Goal: Answer question/provide support: Answer question/provide support

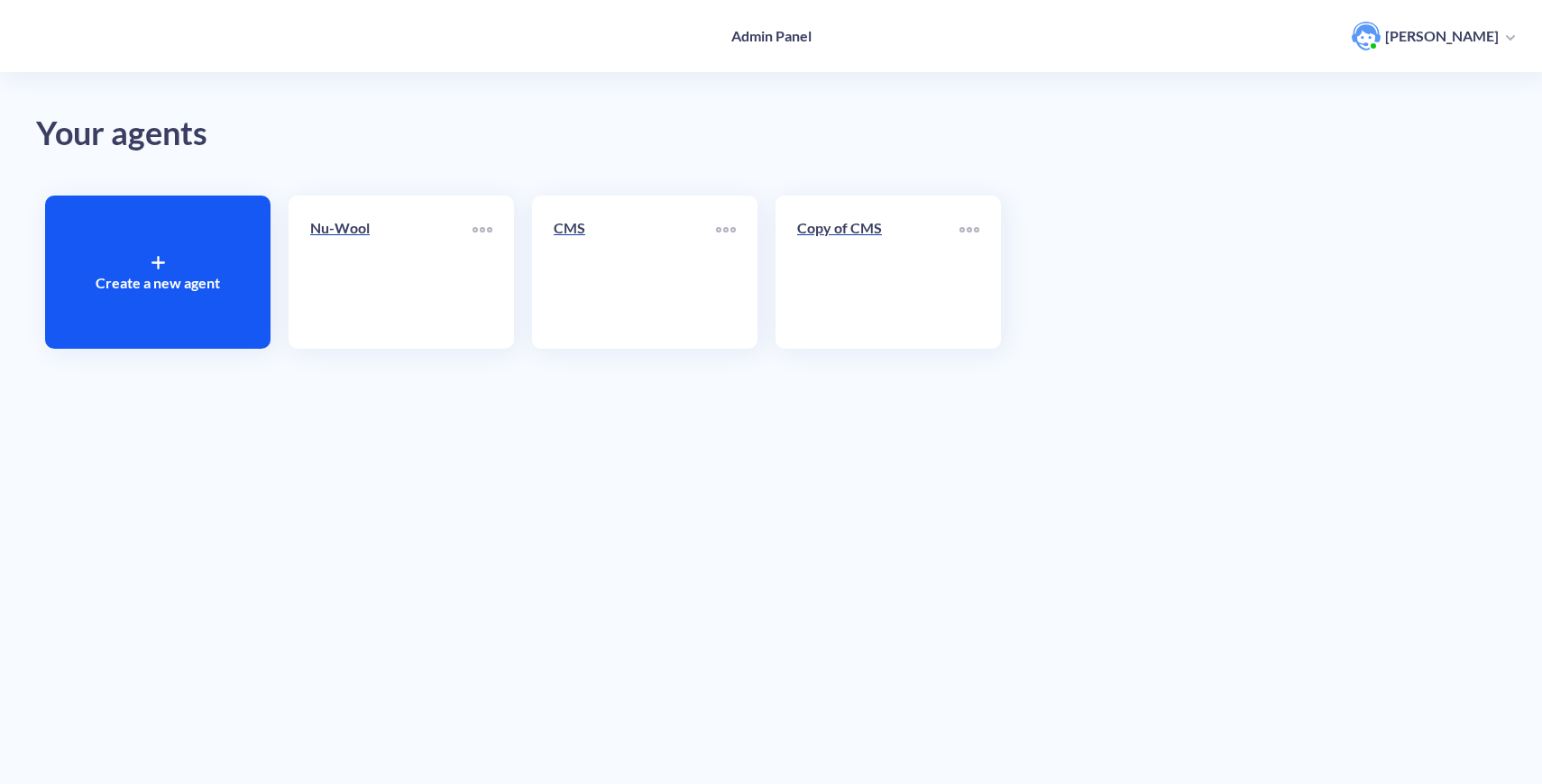
click at [378, 294] on link "Nu-Wool" at bounding box center [391, 272] width 162 height 110
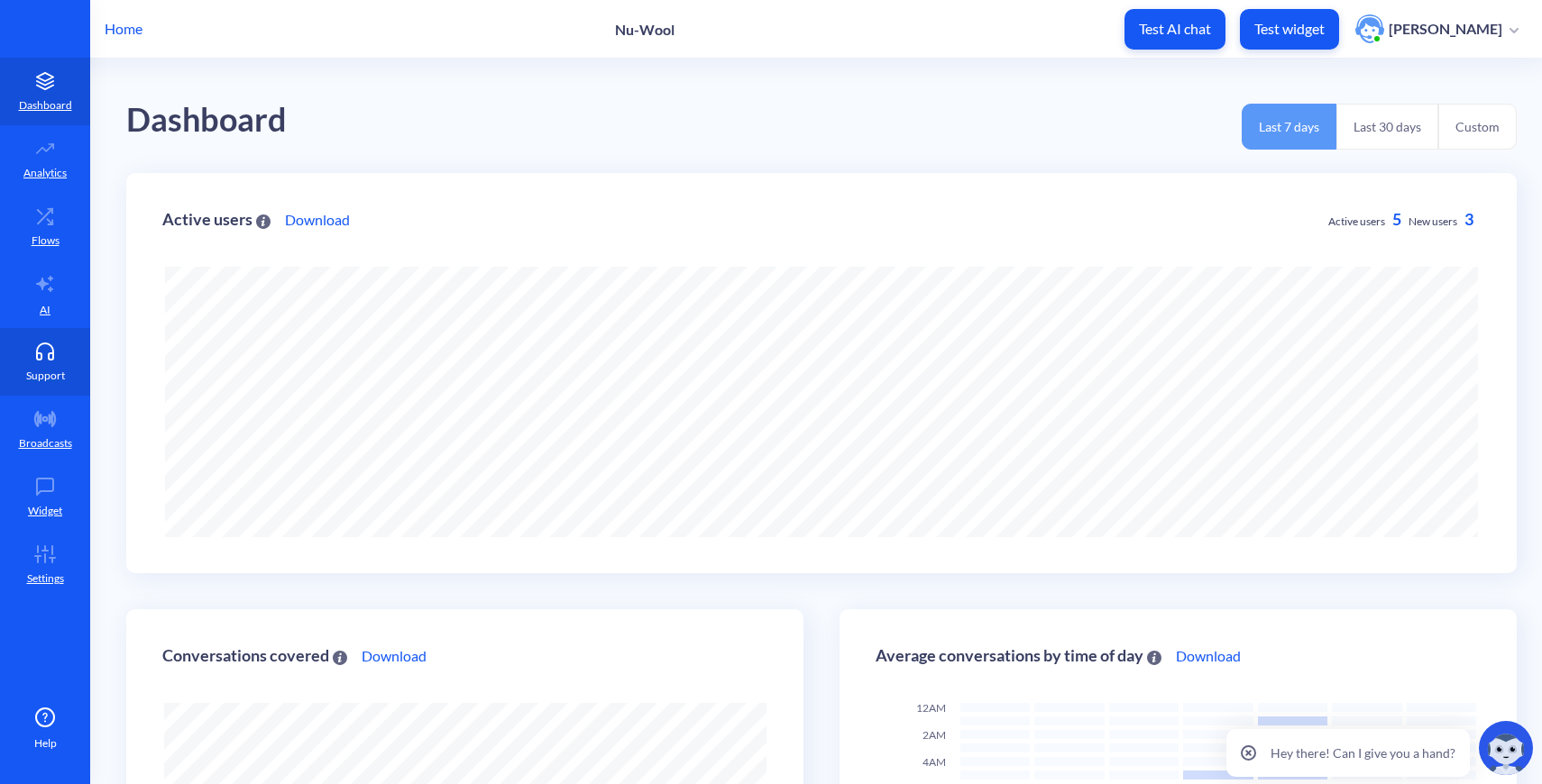
click at [42, 380] on p "Support" at bounding box center [45, 375] width 38 height 16
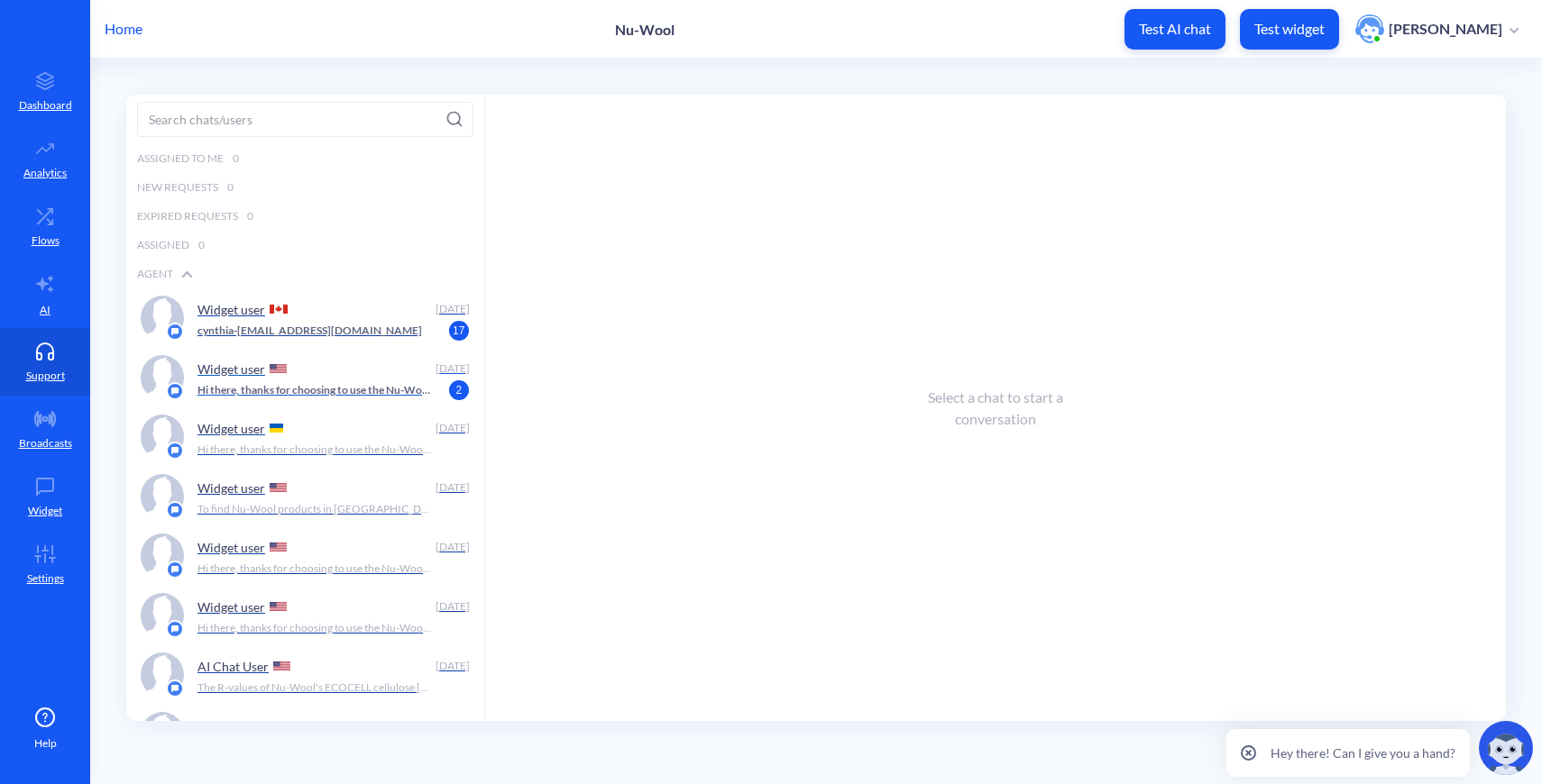
click at [329, 395] on p "Hi there, thanks for choosing to use the Nu-Wool Chatbot! How can I help you [D…" at bounding box center [314, 390] width 235 height 16
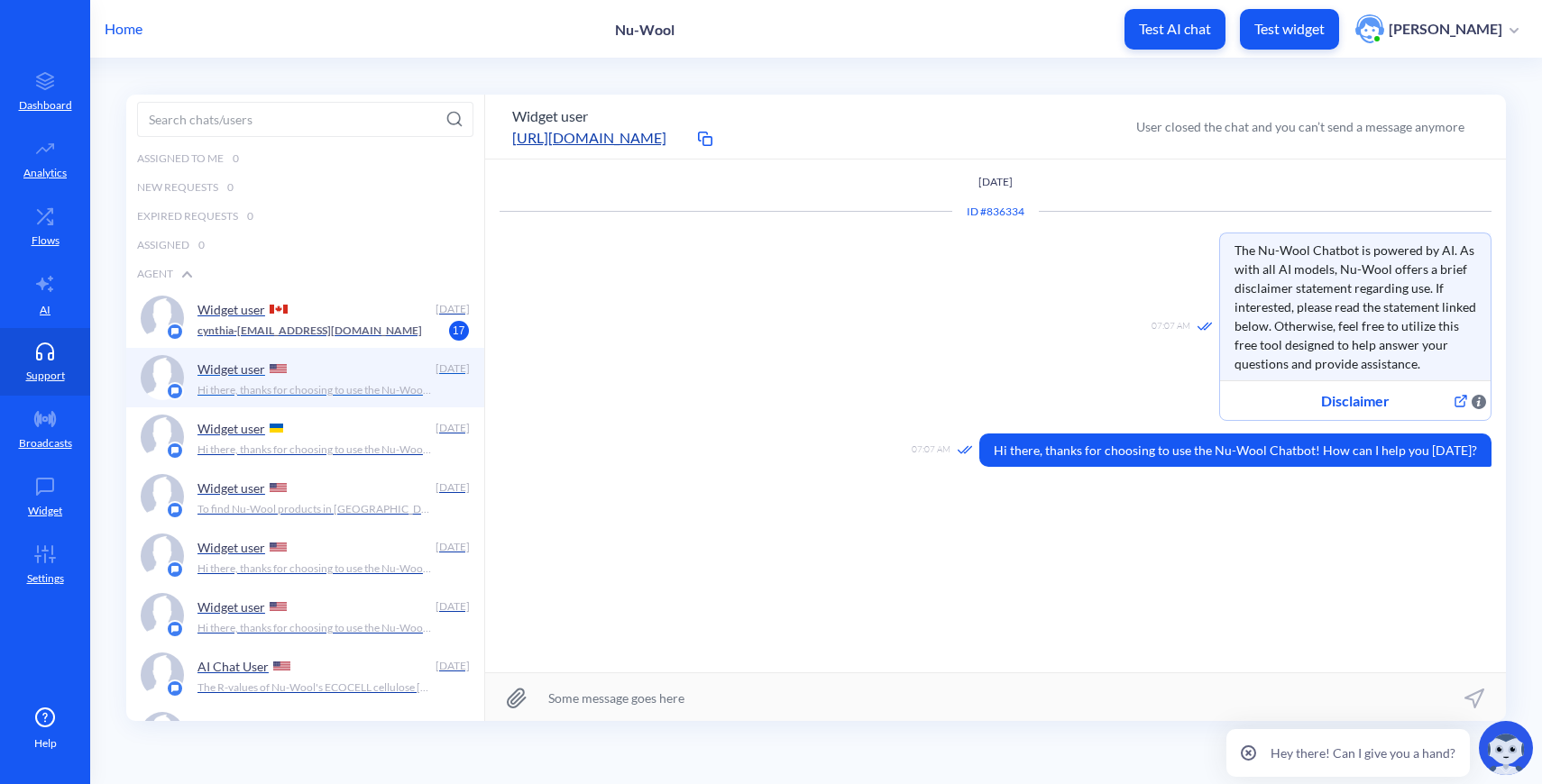
scroll to position [1, 0]
click at [249, 327] on p "I've successfully connected you with a sales representative. They will reach ou…" at bounding box center [314, 329] width 235 height 16
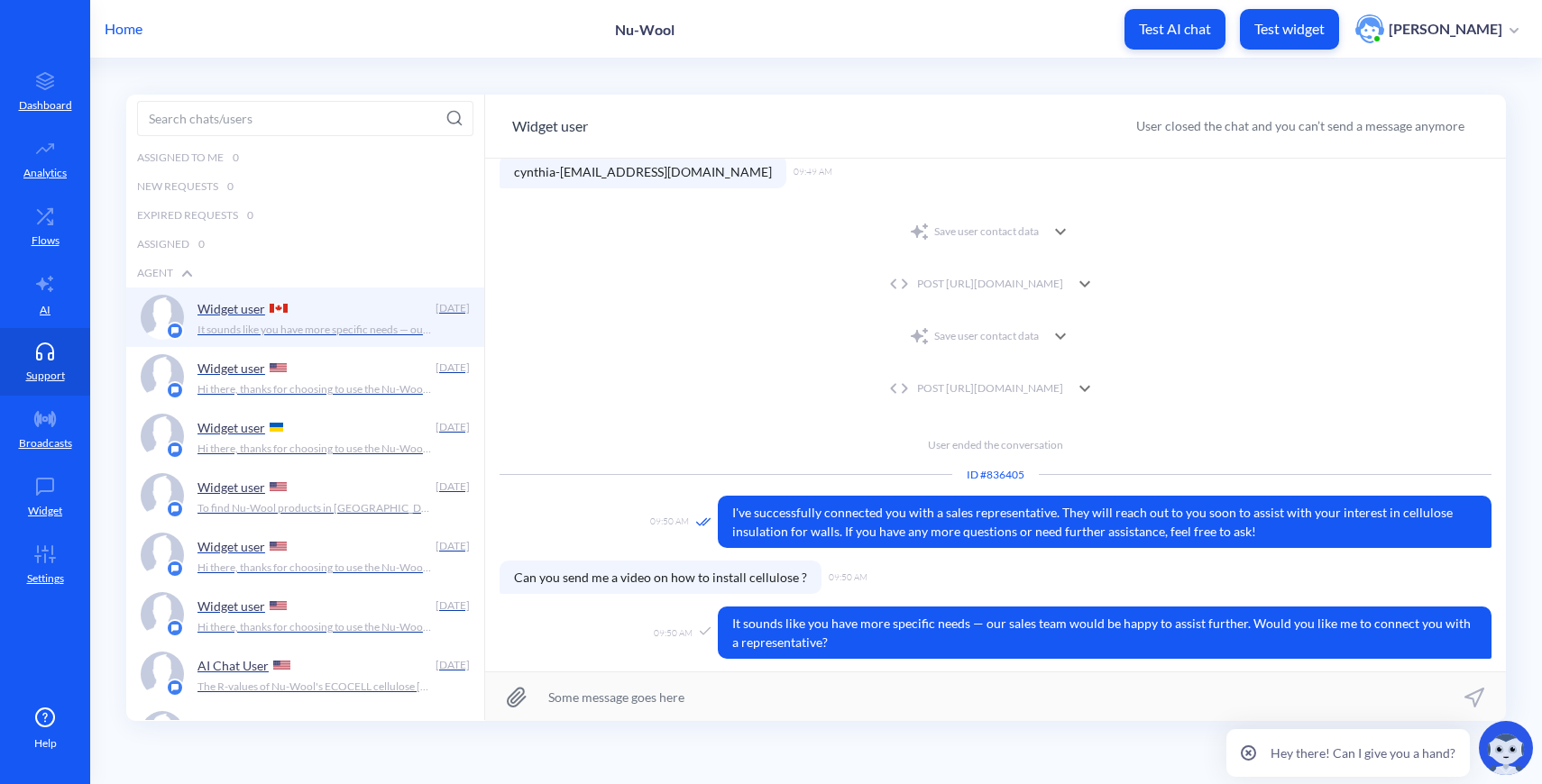
scroll to position [1253, 0]
click at [387, 322] on p "It sounds like you have more specific needs — our sales team would be happy to …" at bounding box center [314, 329] width 235 height 16
click at [312, 361] on div "Widget user" at bounding box center [313, 368] width 231 height 27
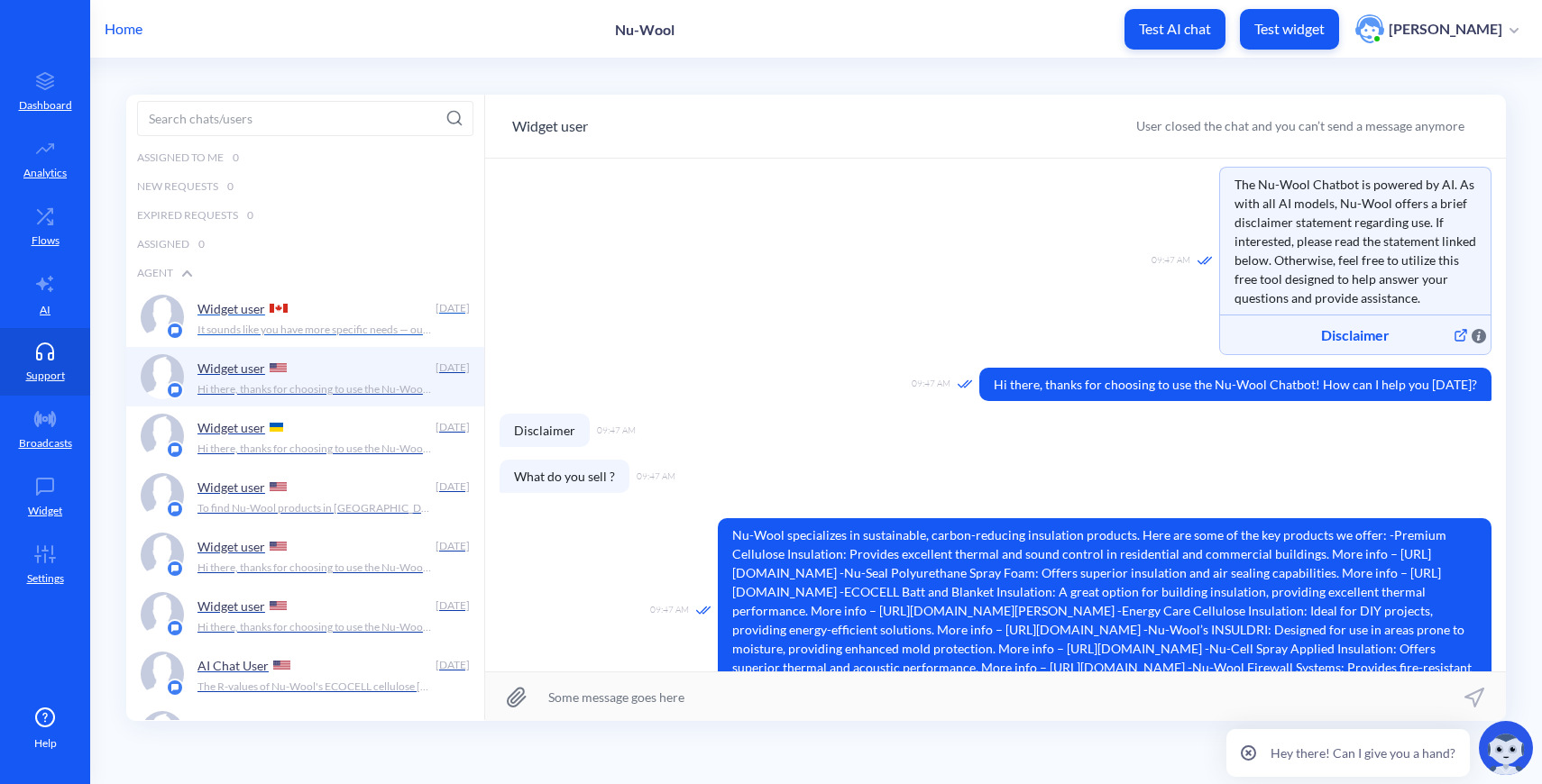
click at [291, 310] on div "Widget user" at bounding box center [313, 308] width 231 height 27
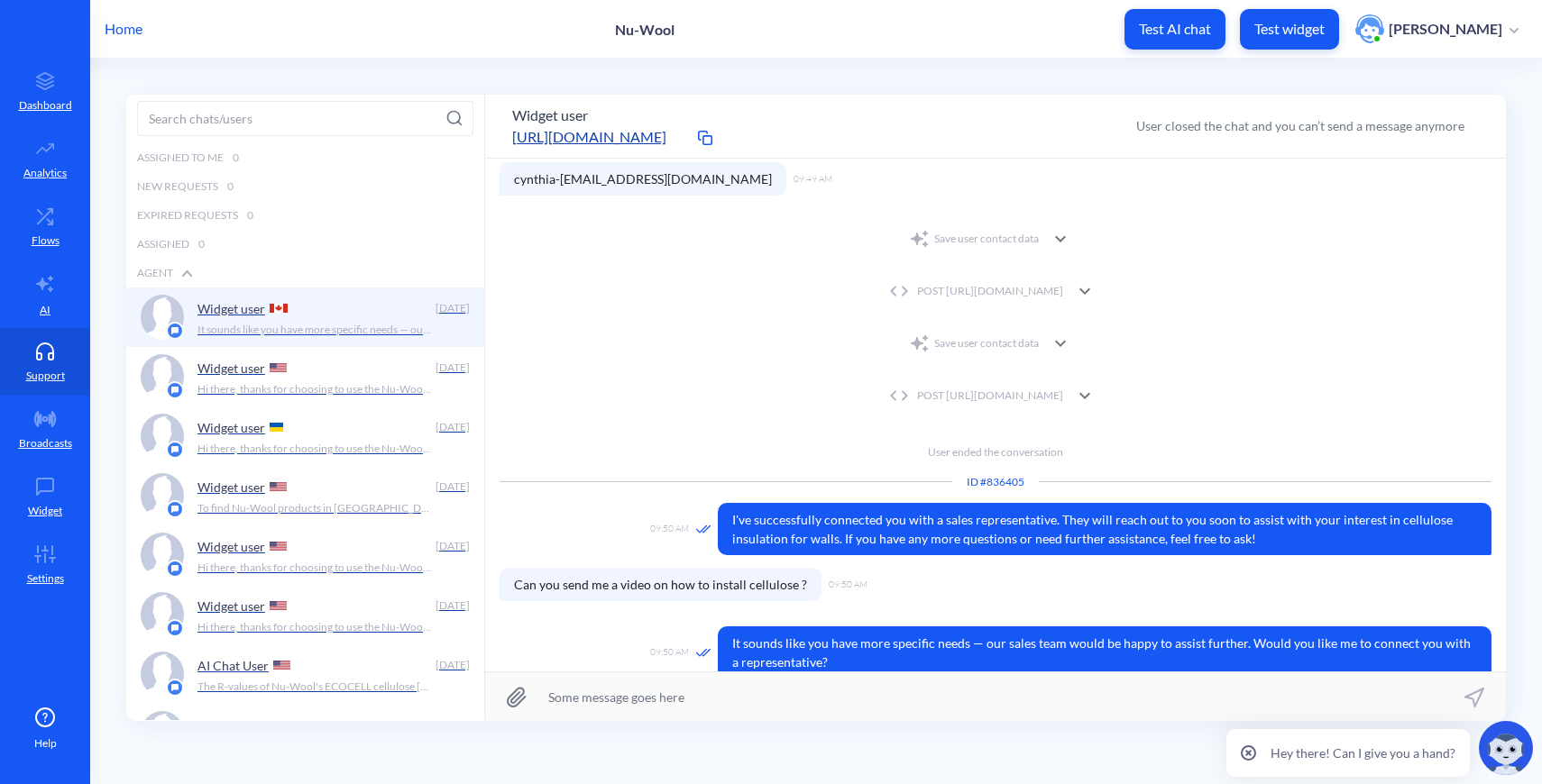
scroll to position [1265, 0]
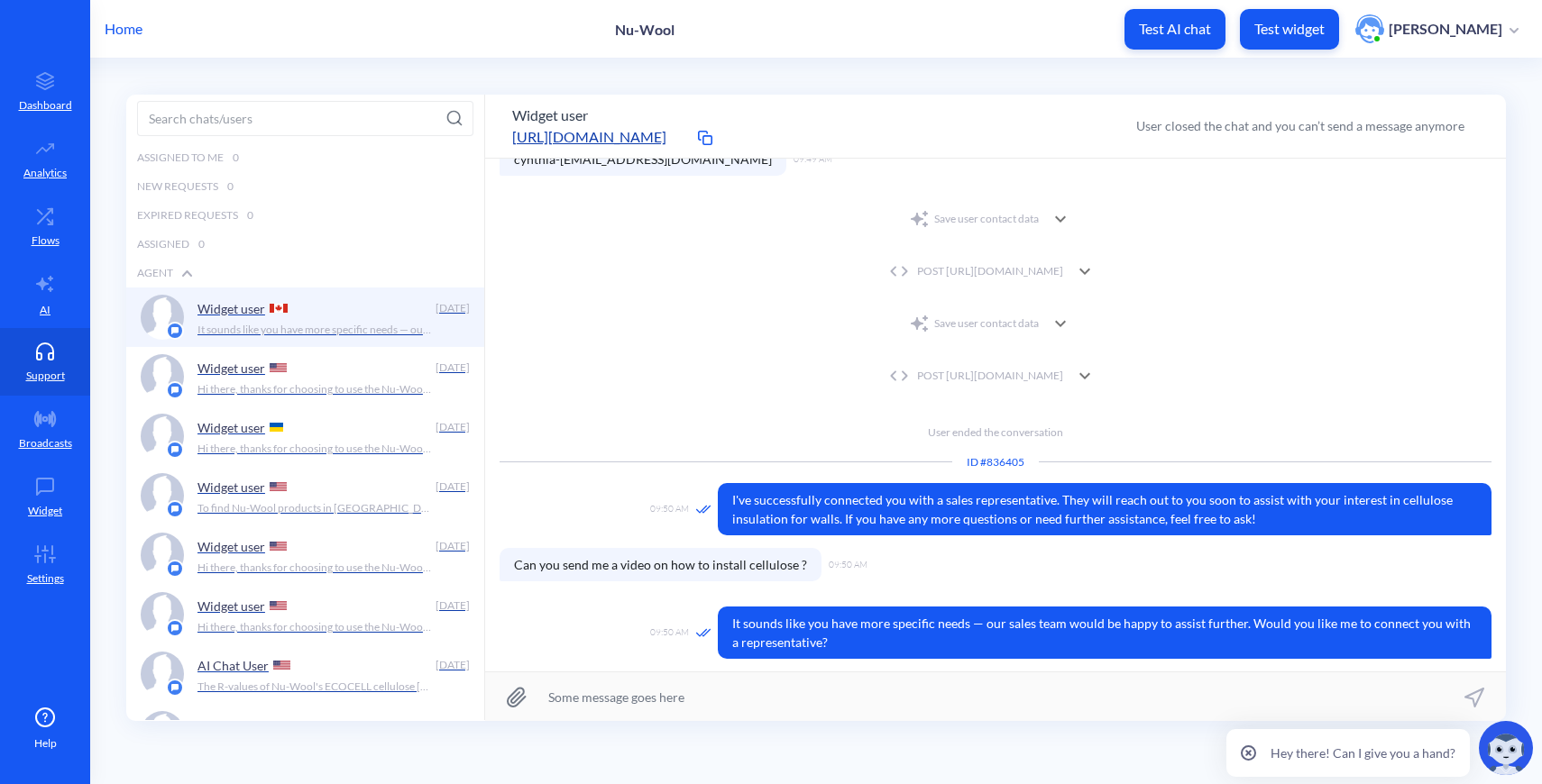
click at [135, 31] on p "Home" at bounding box center [124, 28] width 37 height 22
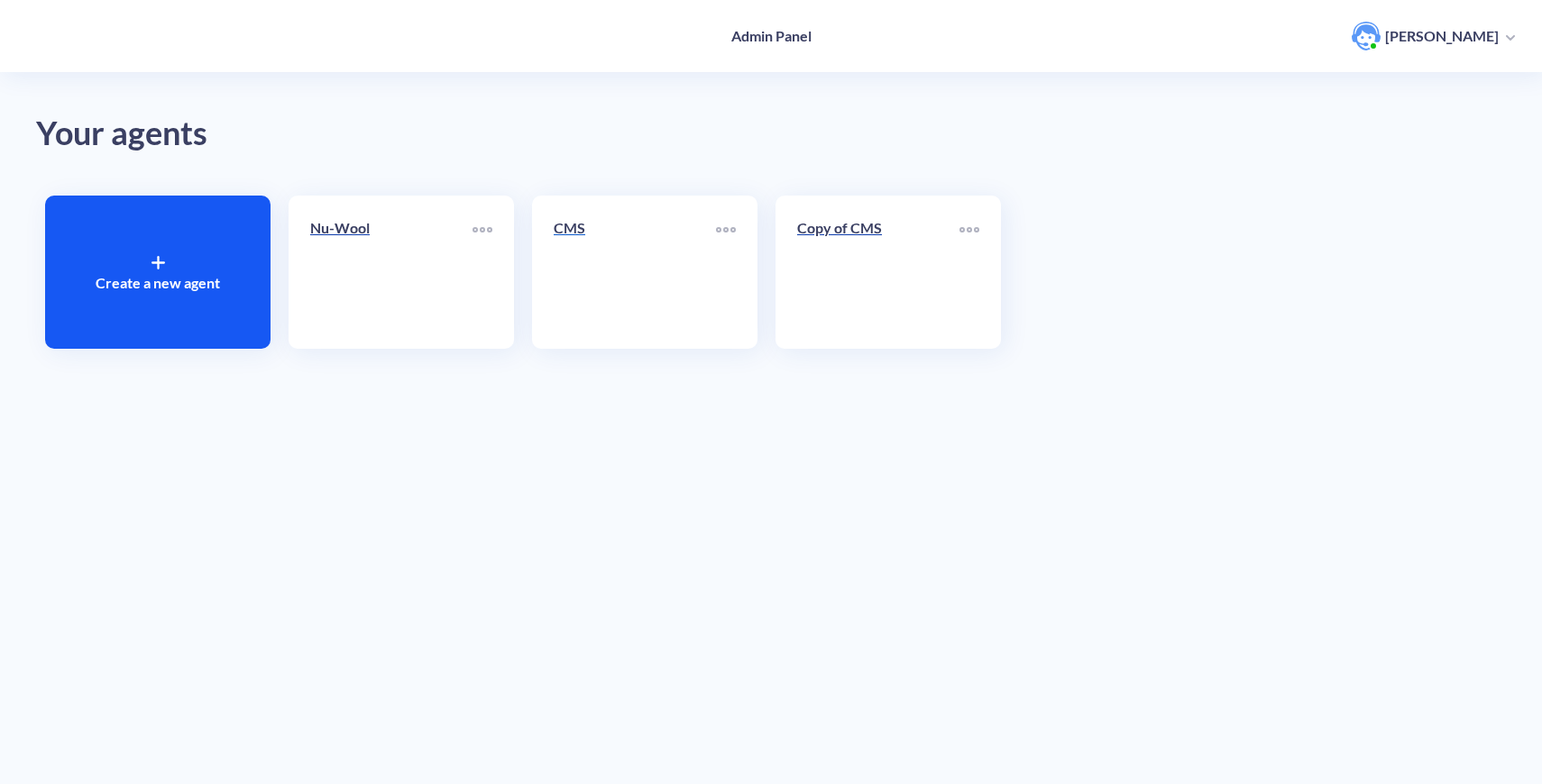
click at [582, 227] on p "CMS" at bounding box center [634, 227] width 162 height 22
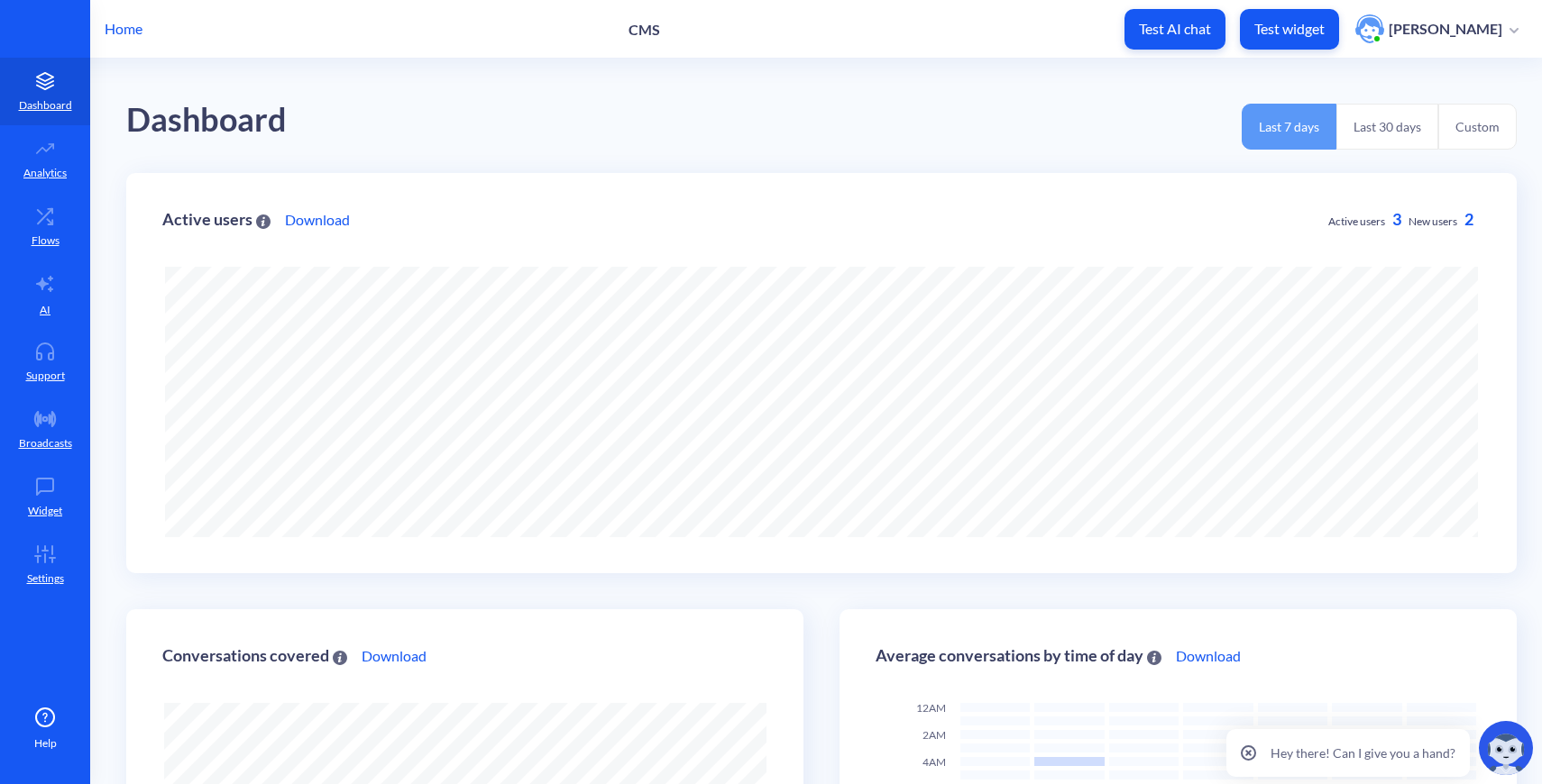
scroll to position [784, 1542]
click at [41, 378] on p "Support" at bounding box center [45, 375] width 38 height 16
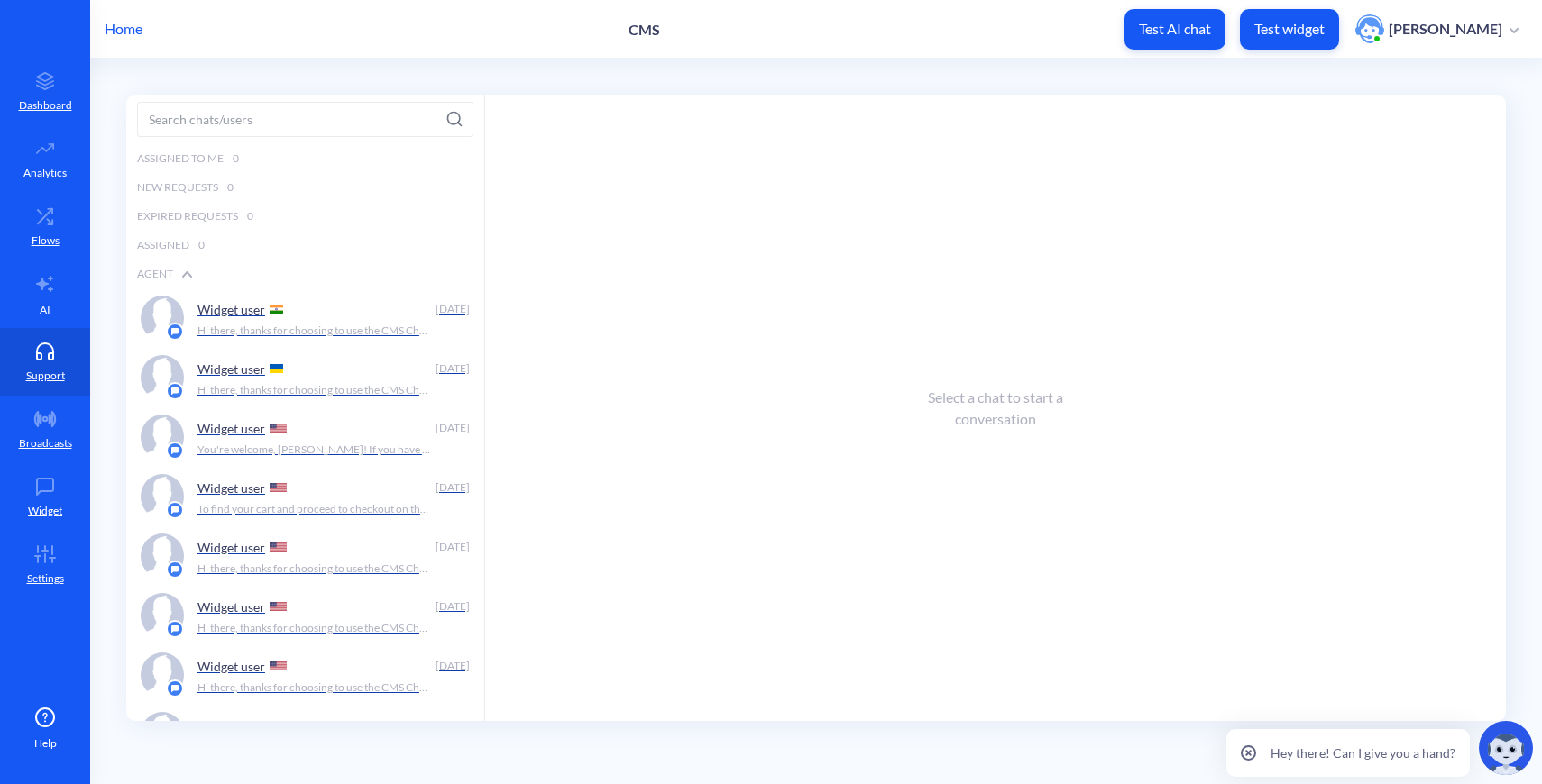
click at [126, 35] on p "Home" at bounding box center [124, 28] width 37 height 22
